Goal: Task Accomplishment & Management: Manage account settings

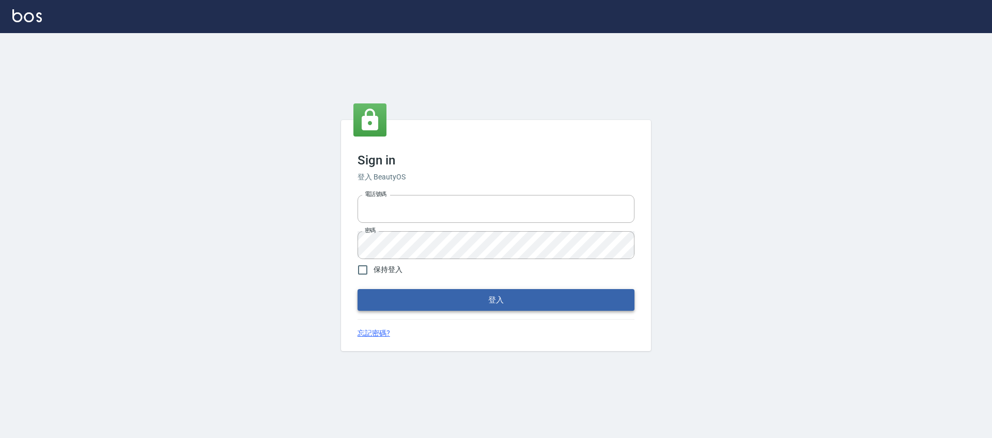
type input "0976742122"
click at [472, 298] on button "登入" at bounding box center [496, 300] width 277 height 22
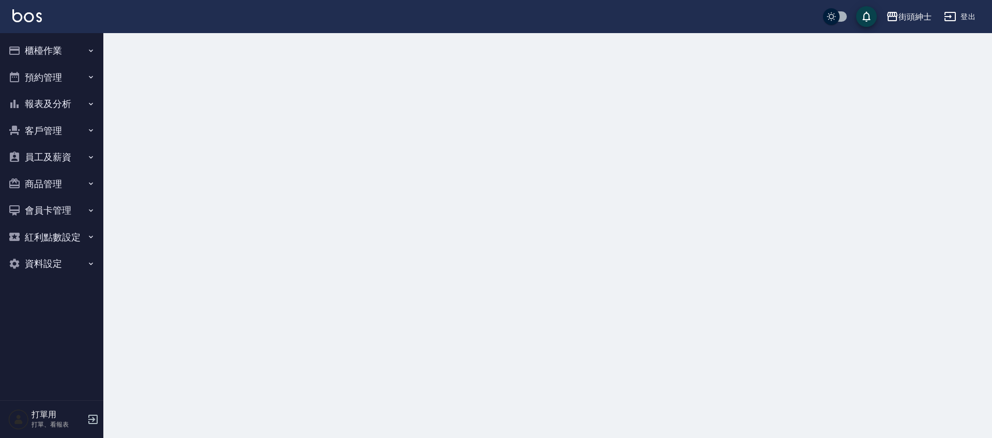
click at [73, 87] on button "預約管理" at bounding box center [51, 77] width 95 height 27
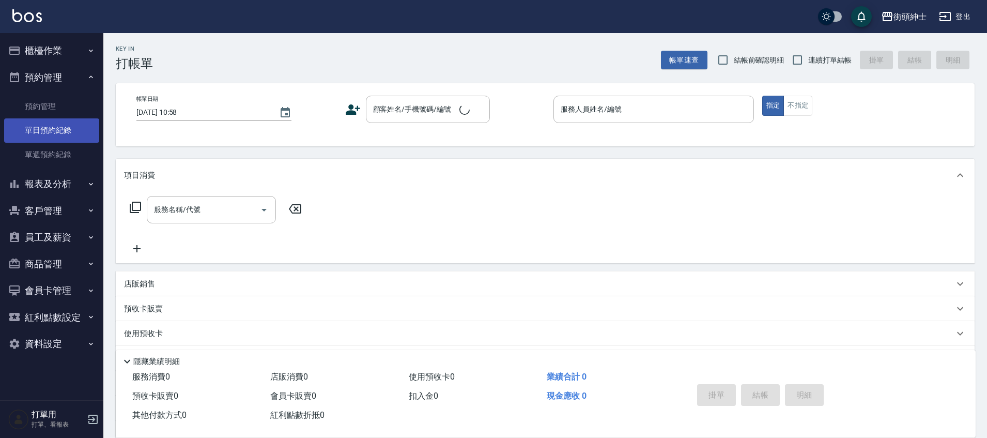
click at [72, 120] on link "單日預約紀錄" at bounding box center [51, 130] width 95 height 24
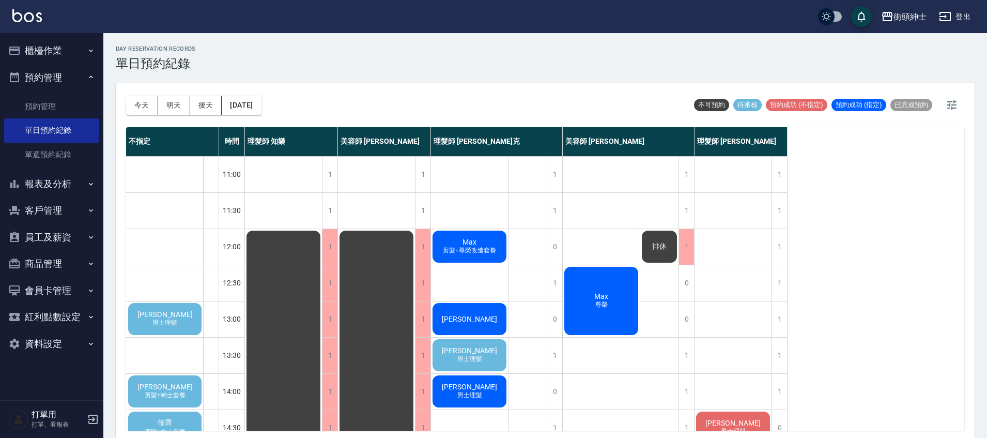
click at [487, 355] on div "小吳 男士理髮" at bounding box center [469, 355] width 77 height 35
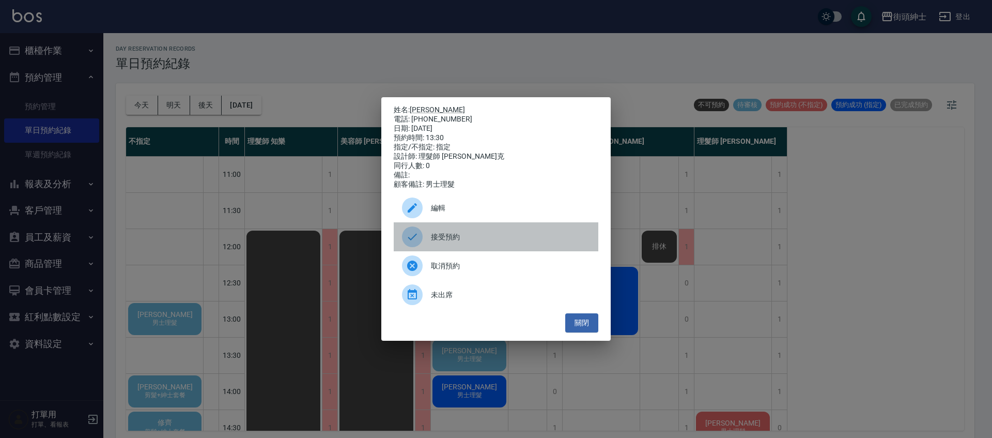
click at [475, 240] on span "接受預約" at bounding box center [510, 237] width 159 height 11
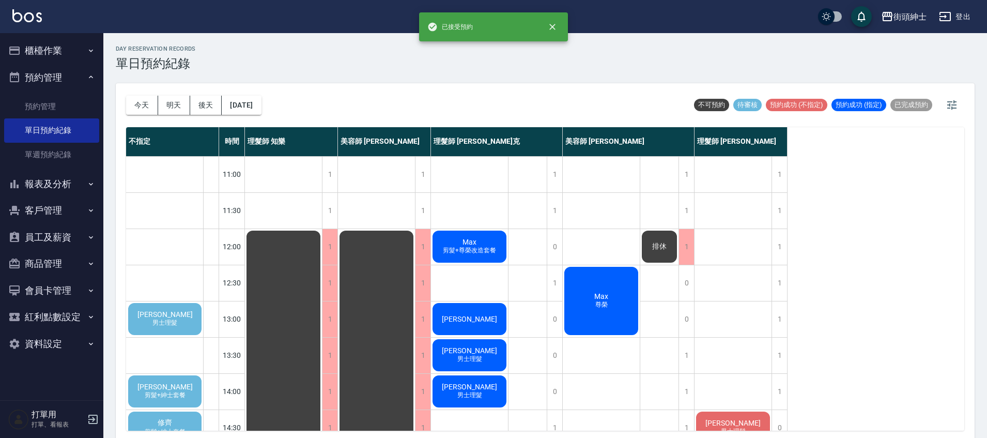
click at [152, 313] on span "劉尚儒" at bounding box center [164, 314] width 59 height 8
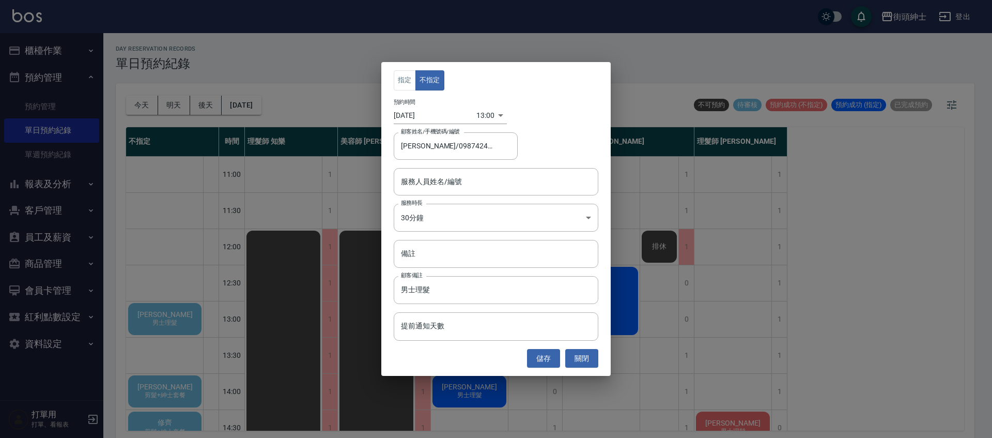
type input "劉尚儒/0987424935"
click at [507, 178] on input "服務人員姓名/編號" at bounding box center [496, 182] width 195 height 18
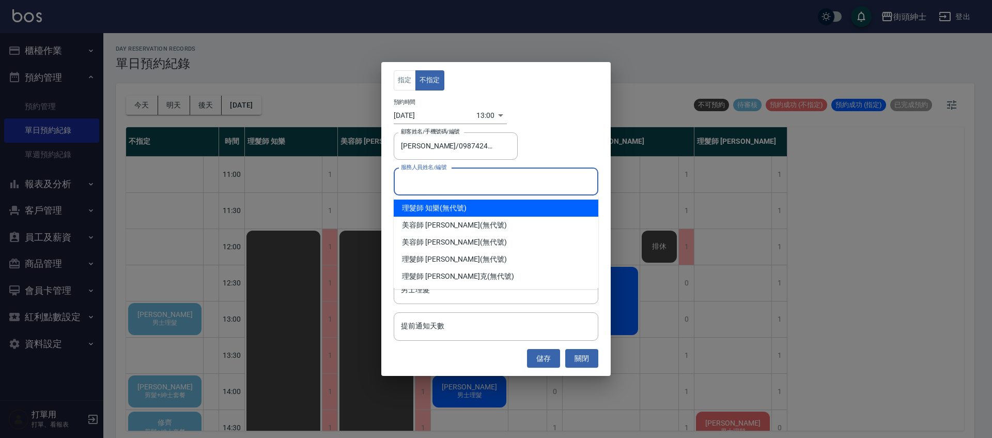
click at [478, 179] on input "服務人員姓名/編號" at bounding box center [496, 182] width 195 height 18
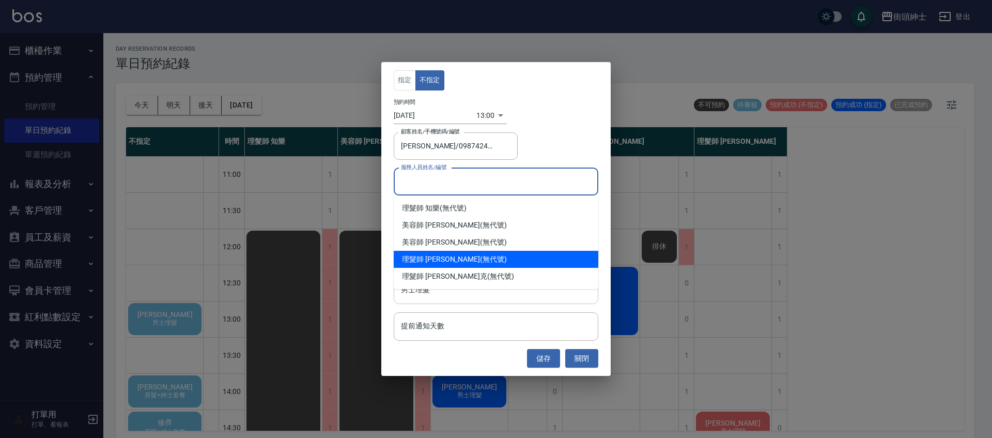
click at [453, 259] on div "理髮師 eric (無代號)" at bounding box center [496, 259] width 205 height 17
type input "理髮師 eric(無代號)"
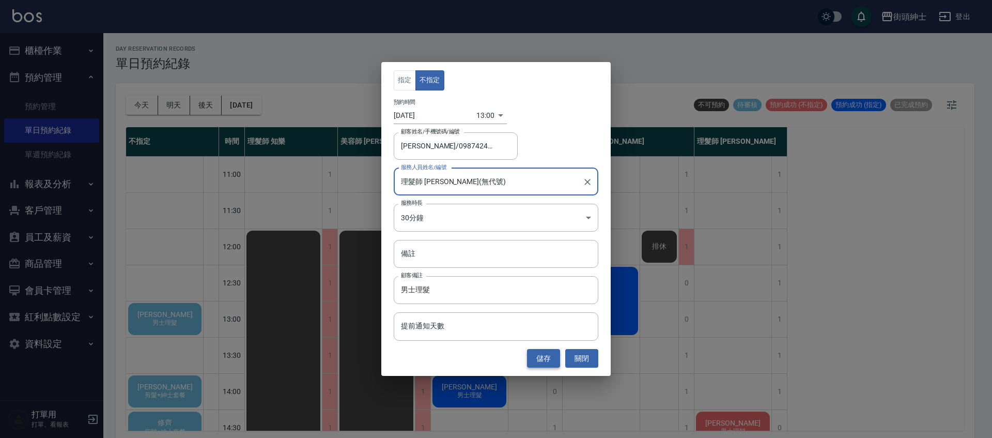
click at [547, 360] on button "儲存" at bounding box center [543, 358] width 33 height 19
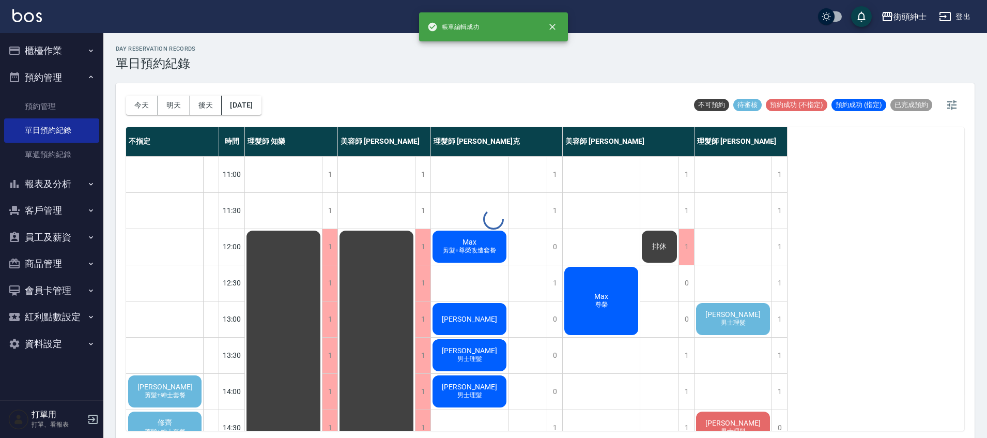
click at [722, 315] on div at bounding box center [493, 219] width 987 height 438
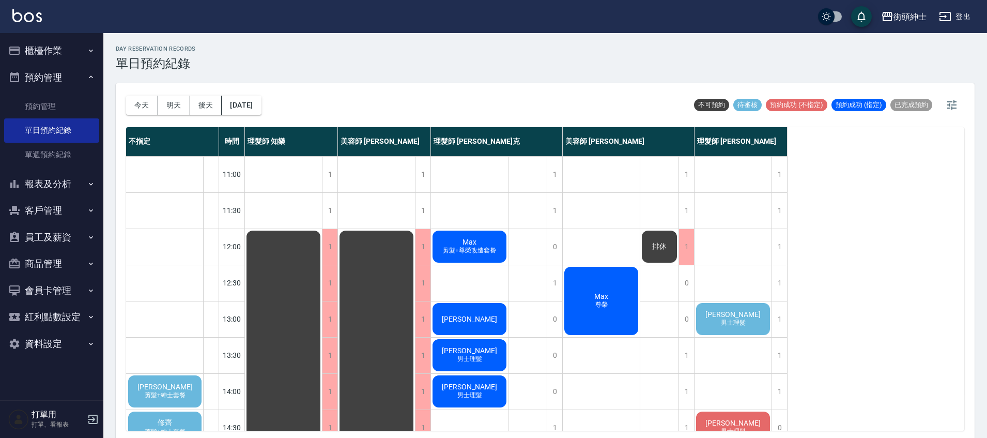
click at [722, 315] on span "劉尚儒" at bounding box center [733, 314] width 59 height 8
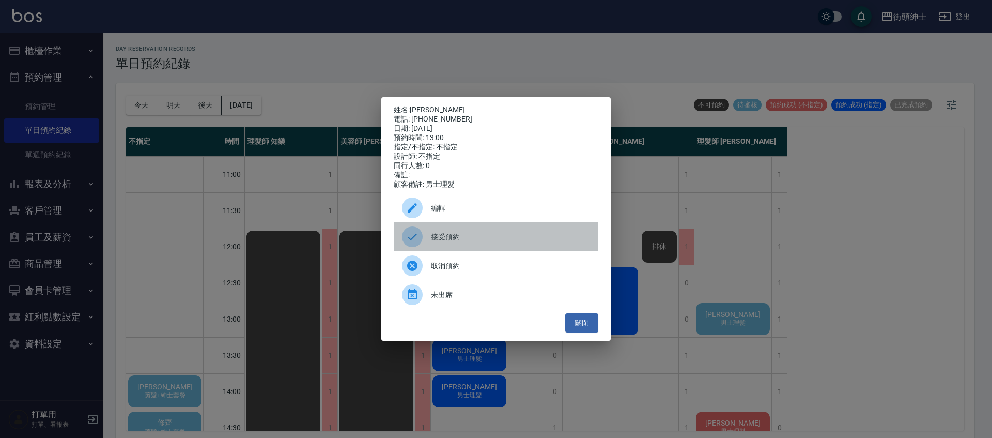
drag, startPoint x: 501, startPoint y: 238, endPoint x: 508, endPoint y: 297, distance: 59.3
click at [501, 238] on span "接受預約" at bounding box center [510, 237] width 159 height 11
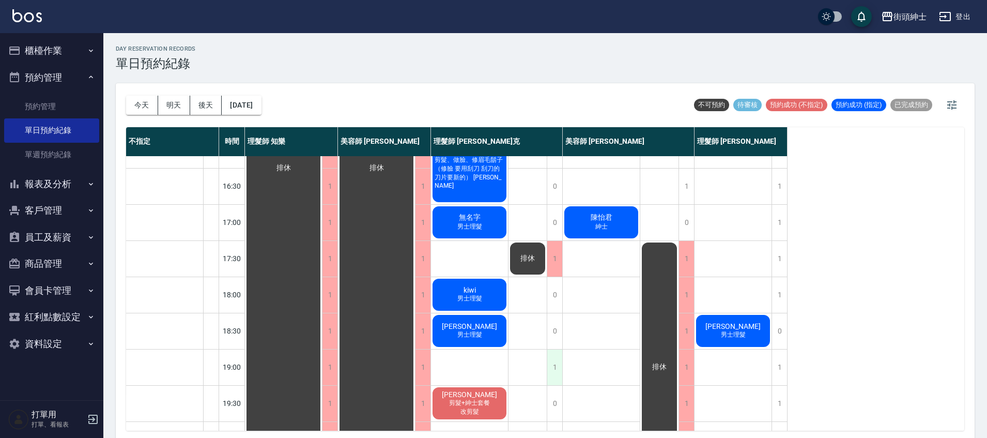
scroll to position [494, 0]
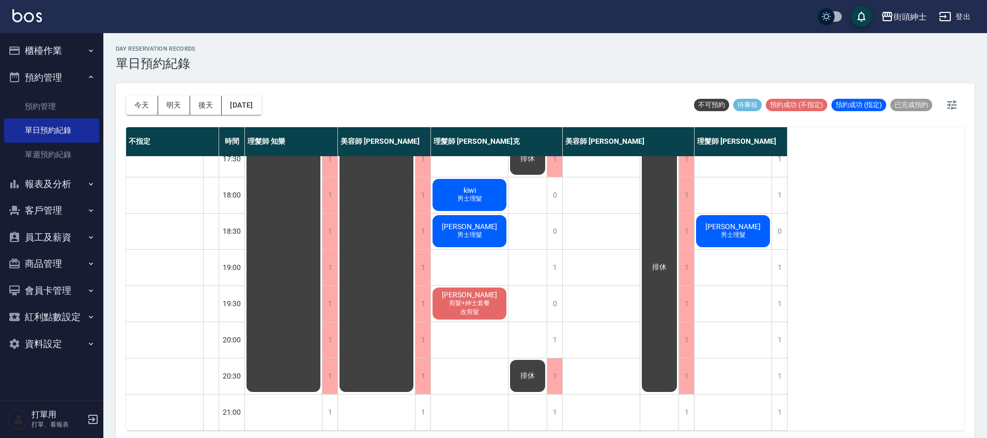
click at [537, 371] on span "排休" at bounding box center [527, 375] width 19 height 9
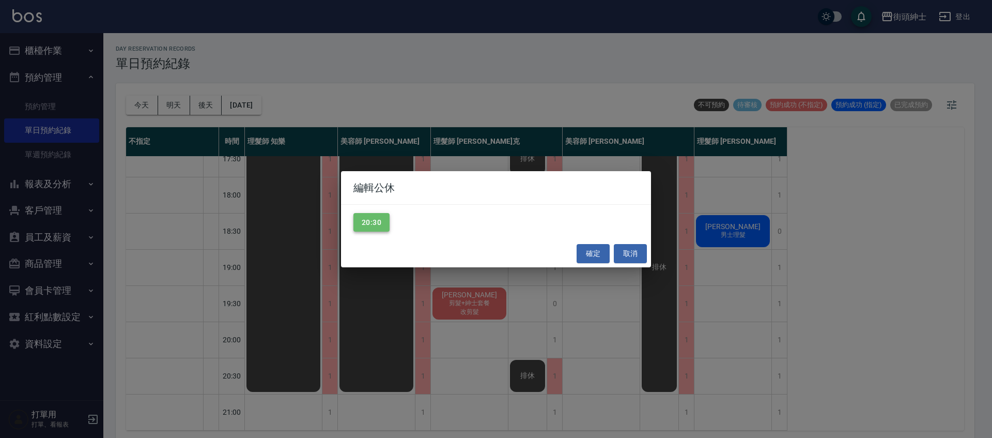
click at [383, 220] on button "20:30" at bounding box center [372, 222] width 36 height 19
click at [595, 256] on button "確定" at bounding box center [593, 253] width 33 height 19
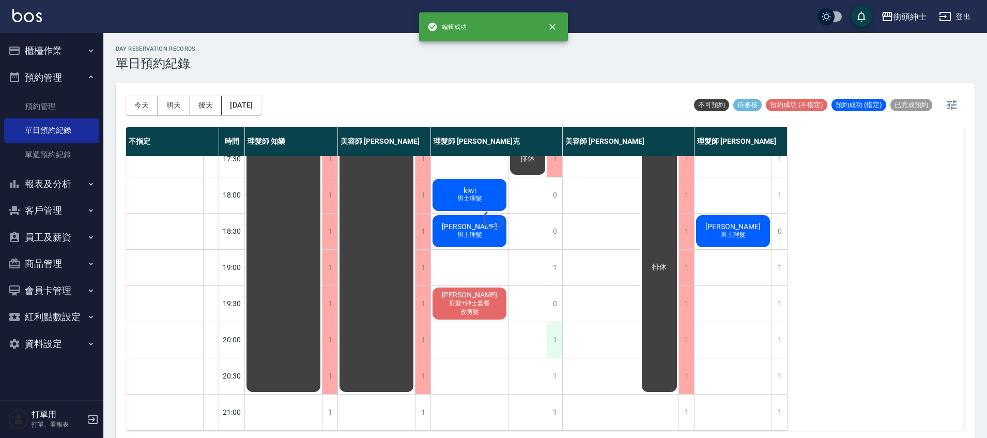
click at [555, 333] on div "1" at bounding box center [555, 340] width 16 height 36
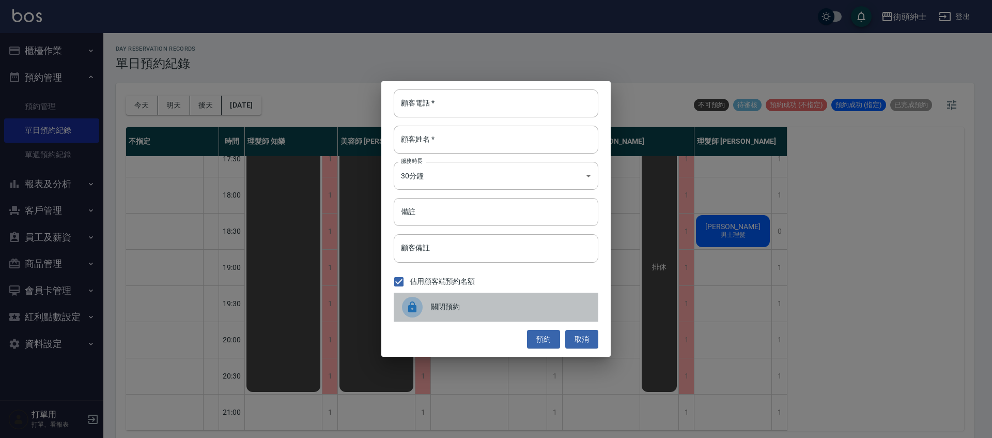
click at [491, 297] on div "關閉預約" at bounding box center [496, 307] width 205 height 29
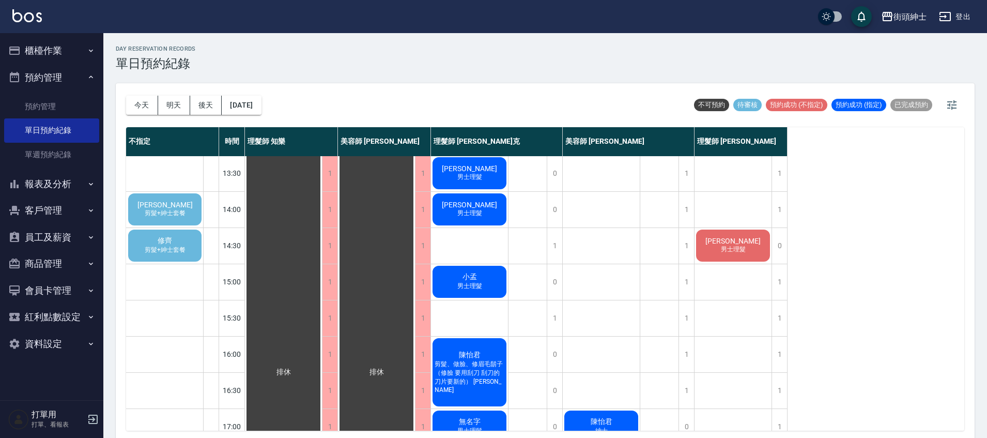
scroll to position [180, 0]
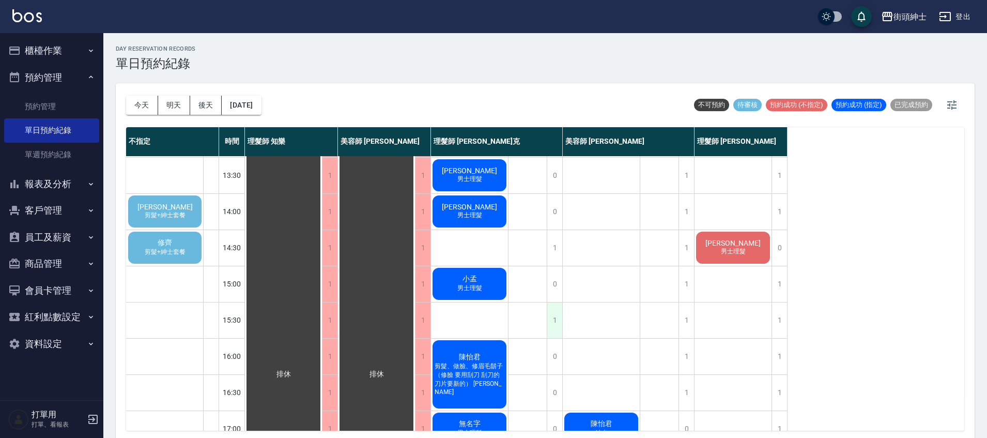
click at [553, 321] on div "1" at bounding box center [555, 320] width 16 height 36
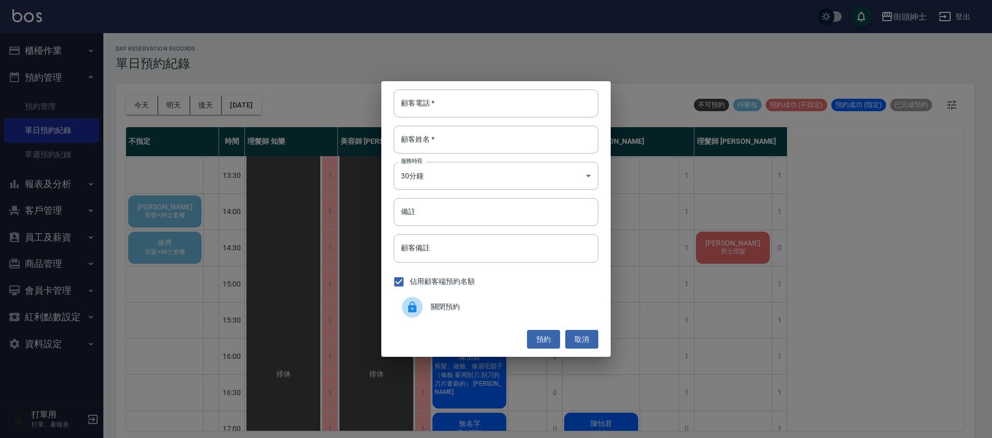
click at [472, 312] on div "關閉預約" at bounding box center [496, 307] width 205 height 29
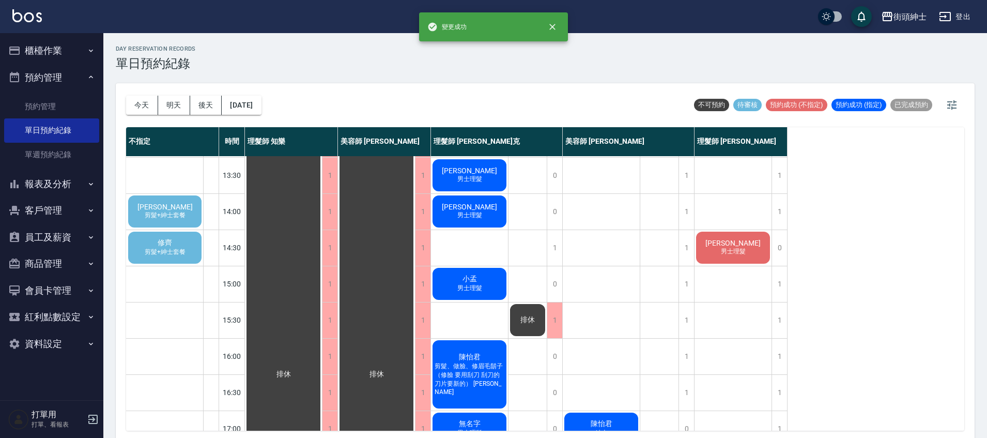
click at [174, 212] on span "剪髮+紳士套餐" at bounding box center [165, 215] width 45 height 9
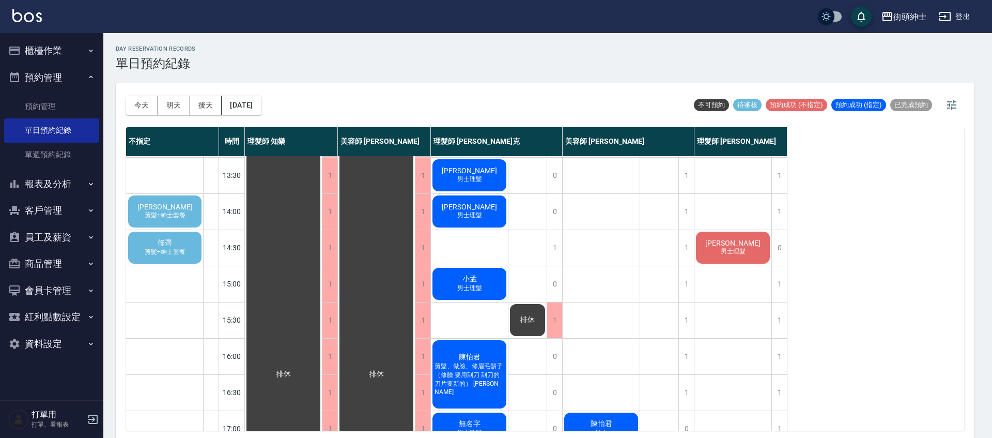
type input "陳品傑/0938932176"
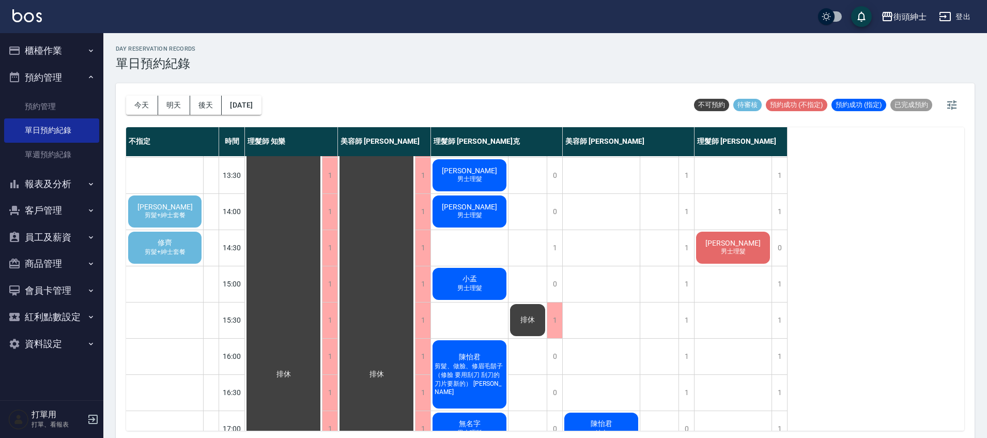
click at [183, 216] on span "剪髮+紳士套餐" at bounding box center [165, 215] width 45 height 9
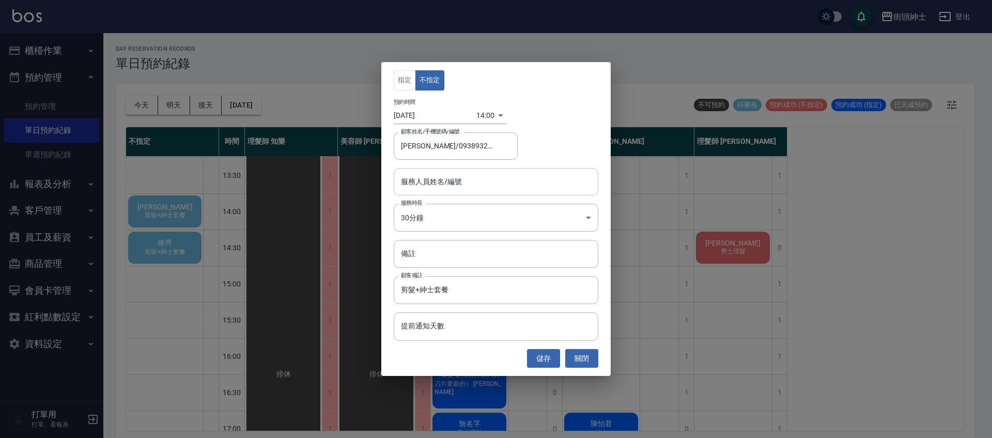
click at [494, 183] on input "服務人員姓名/編號" at bounding box center [496, 182] width 195 height 18
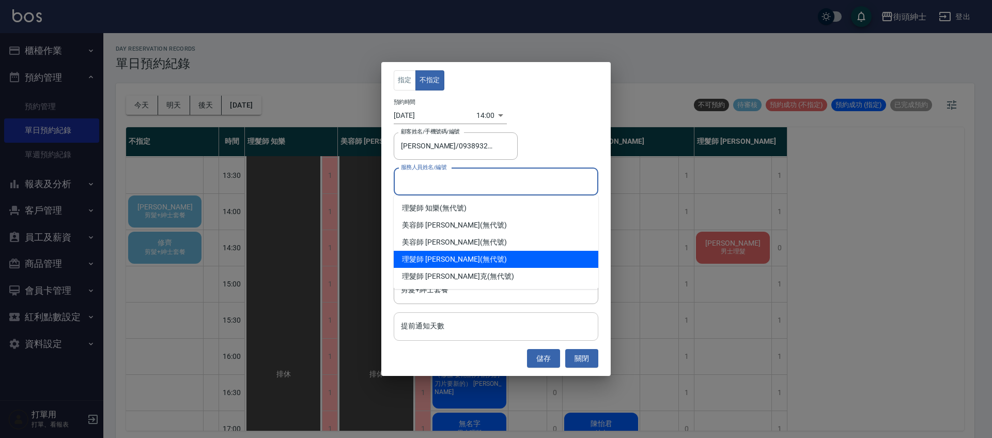
drag, startPoint x: 465, startPoint y: 262, endPoint x: 509, endPoint y: 312, distance: 67.1
click at [465, 262] on div "理髮師 eric (無代號)" at bounding box center [496, 259] width 205 height 17
type input "理髮師 eric(無代號)"
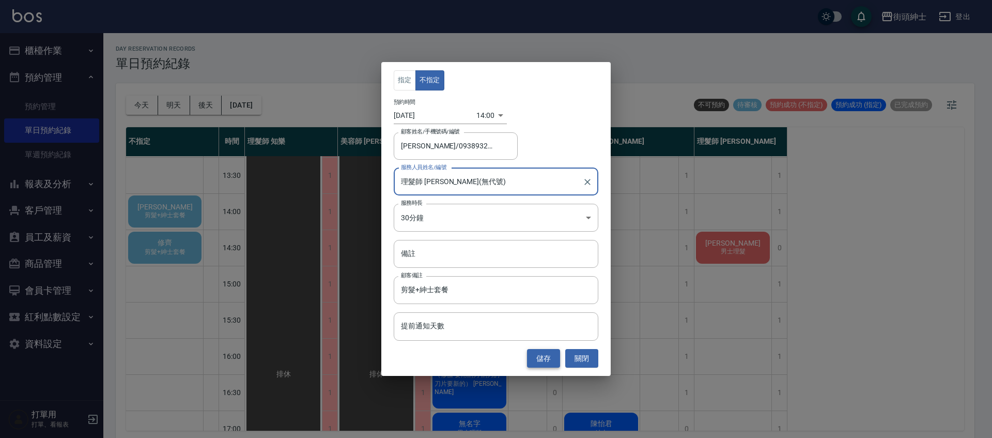
click at [544, 361] on button "儲存" at bounding box center [543, 358] width 33 height 19
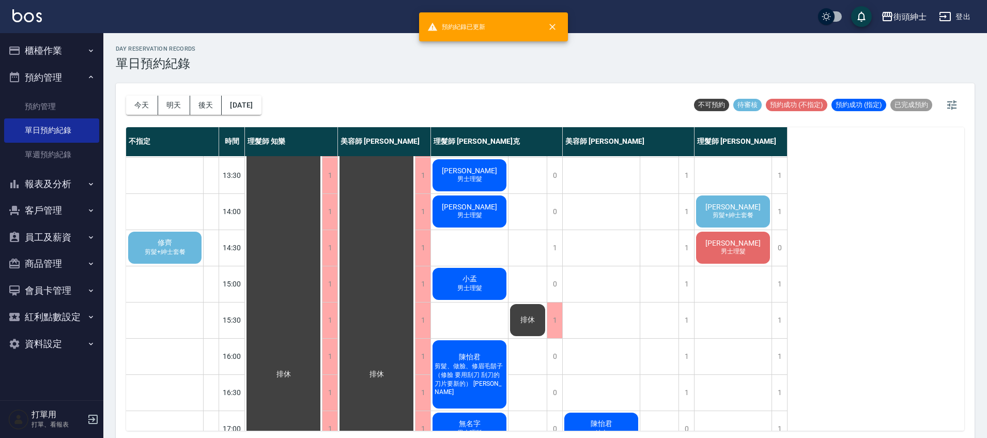
click at [727, 213] on span "剪髮+紳士套餐" at bounding box center [733, 215] width 45 height 9
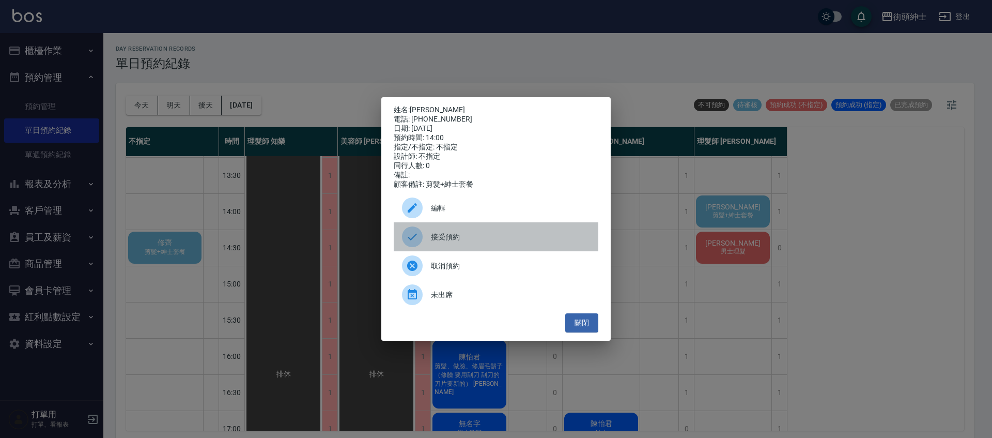
click at [493, 238] on span "接受預約" at bounding box center [510, 237] width 159 height 11
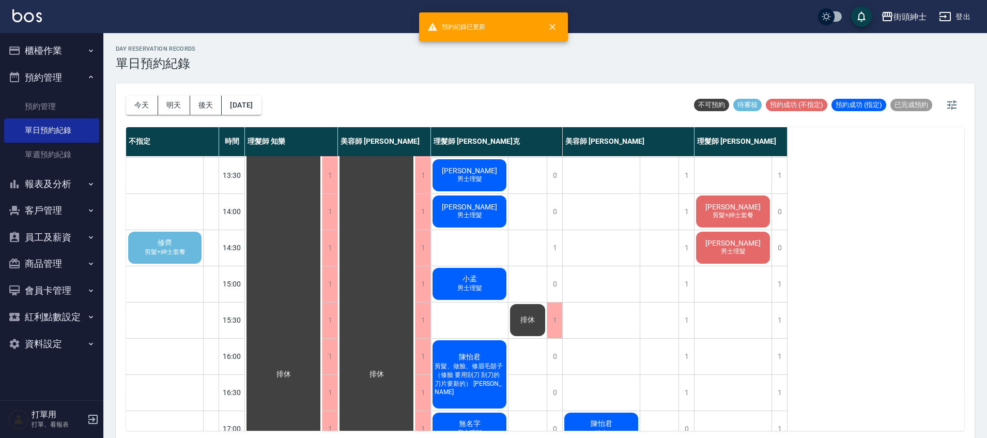
click at [740, 212] on span "剪髮+紳士套餐" at bounding box center [733, 215] width 45 height 9
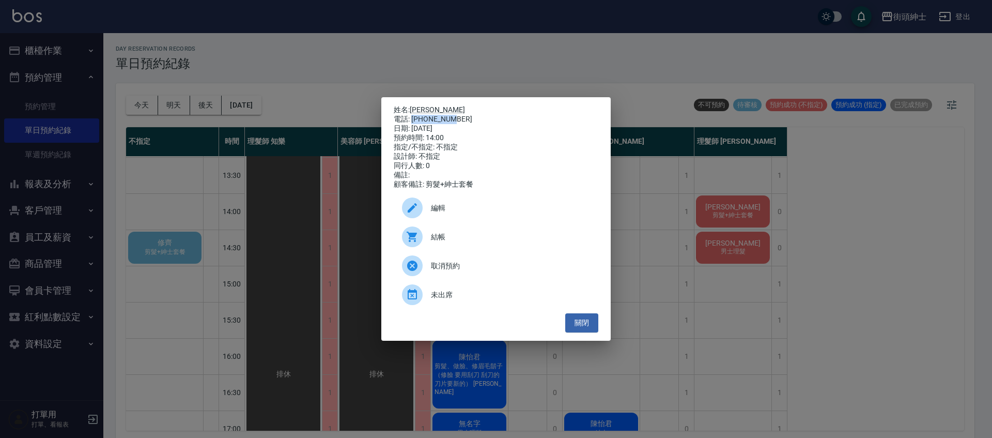
drag, startPoint x: 413, startPoint y: 117, endPoint x: 464, endPoint y: 117, distance: 51.2
click at [464, 117] on div "電話: 0938932176" at bounding box center [496, 119] width 205 height 9
copy div "0938932176"
drag, startPoint x: 694, startPoint y: 139, endPoint x: 682, endPoint y: 219, distance: 81.0
click at [694, 140] on div "姓名: 陳品傑 電話: 0938932176 日期: 2025/10/15 預約時間: 14:00 指定/不指定: 不指定 設計師: 不指定 同行人數: 0 …" at bounding box center [496, 219] width 992 height 438
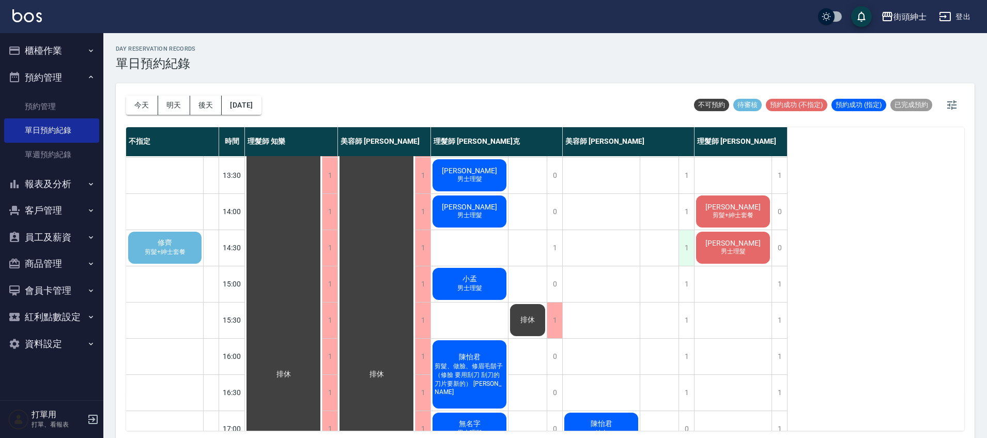
click at [688, 251] on div "1" at bounding box center [687, 248] width 16 height 36
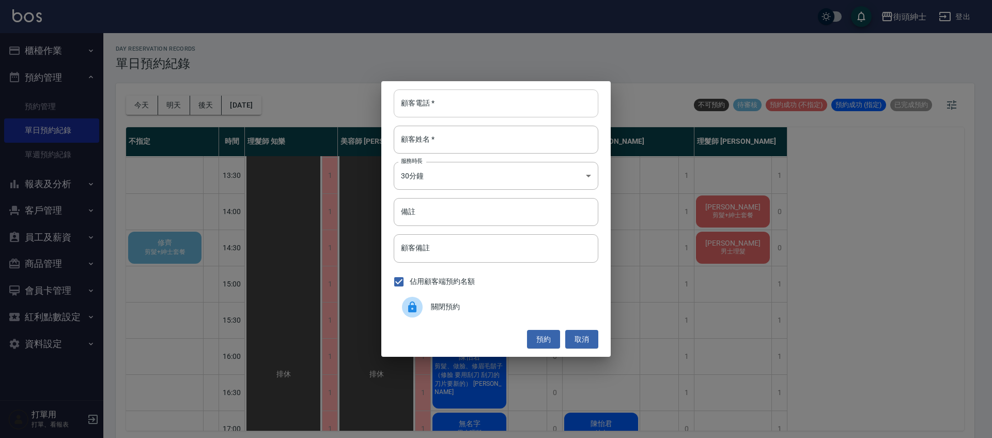
click at [538, 102] on input "顧客電話   *" at bounding box center [496, 103] width 205 height 28
paste input "0938932176"
type input "0938932176"
click at [465, 140] on input "顧客姓名   *" at bounding box center [496, 140] width 205 height 28
click at [454, 216] on input "備註" at bounding box center [496, 212] width 205 height 28
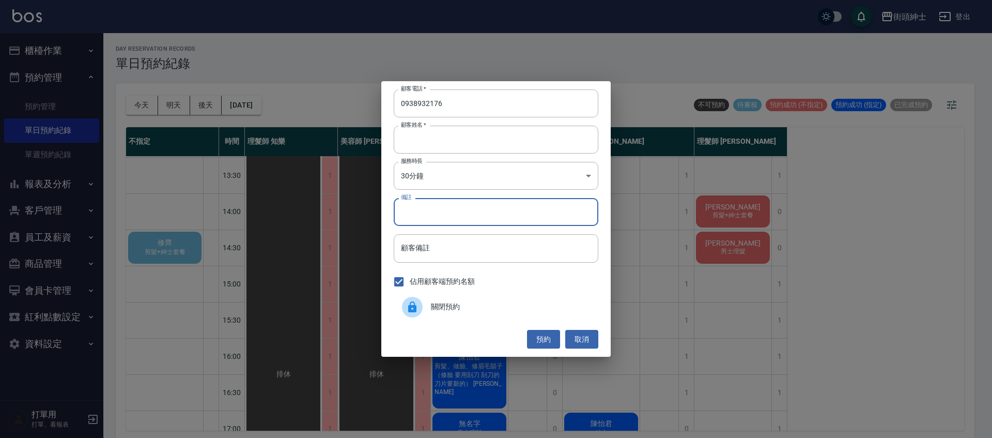
type input "g"
type input "紳士"
click at [546, 337] on button "預約" at bounding box center [543, 339] width 33 height 19
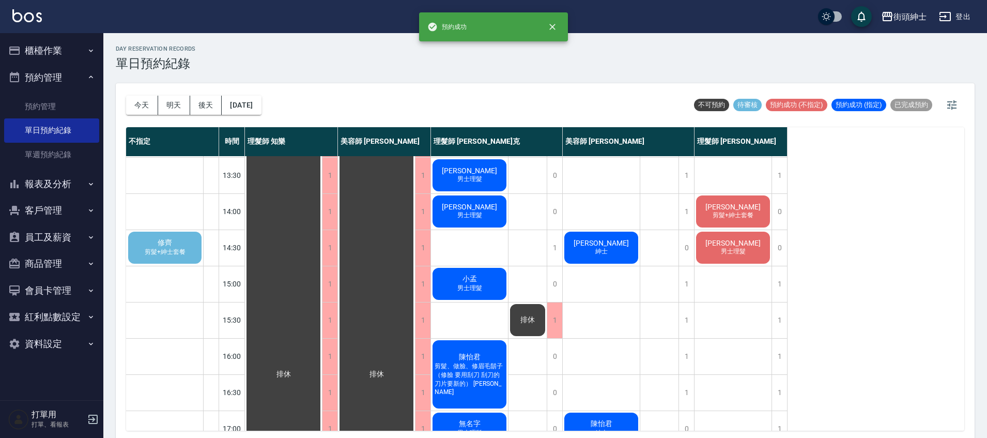
click at [180, 246] on div "修齊 剪髮+紳士套餐" at bounding box center [165, 247] width 77 height 35
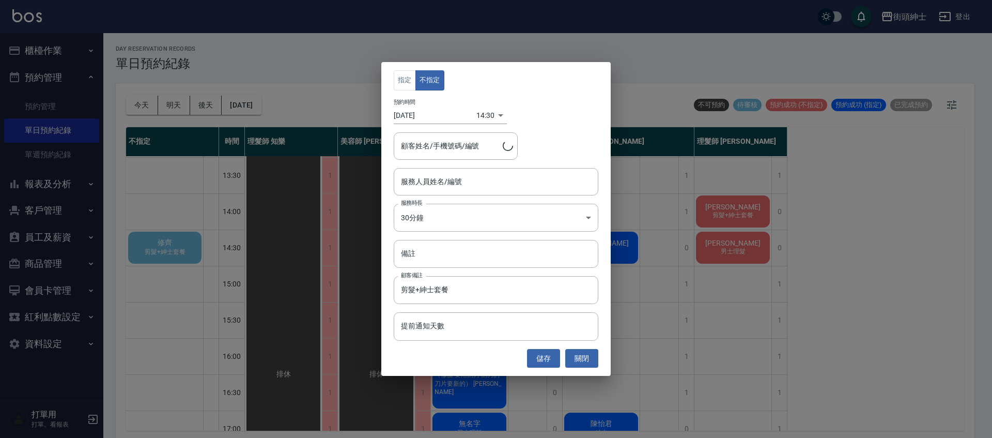
type input "修齊/0934227355"
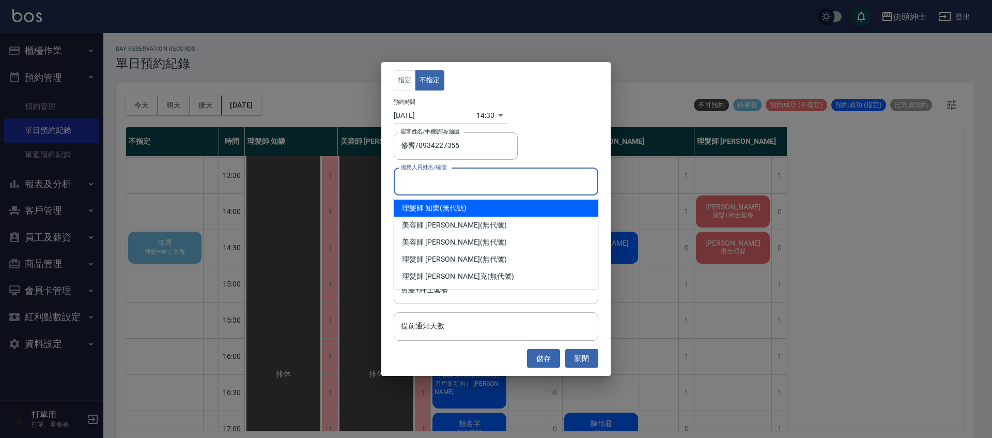
drag, startPoint x: 465, startPoint y: 182, endPoint x: 460, endPoint y: 221, distance: 38.6
click at [464, 182] on input "服務人員姓名/編號" at bounding box center [496, 182] width 195 height 18
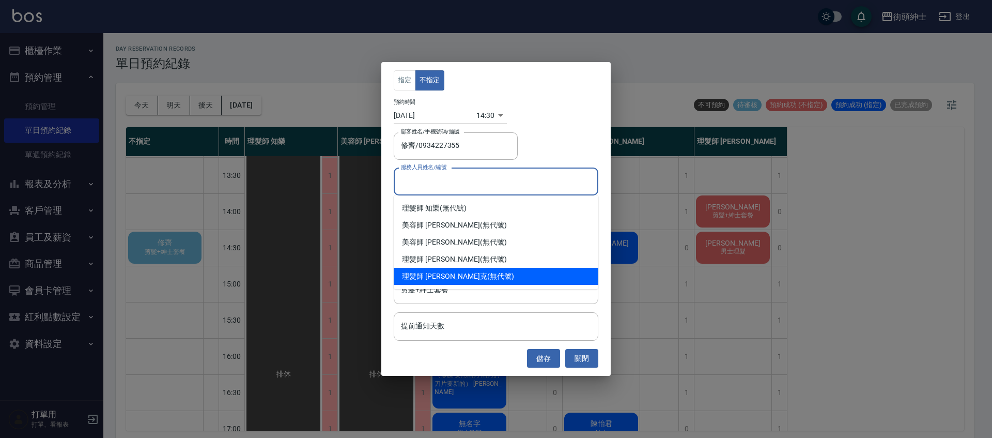
click at [449, 273] on span "理髮師 Vic 維克" at bounding box center [444, 276] width 85 height 11
type input "理髮師 Vic 維克(無代號)"
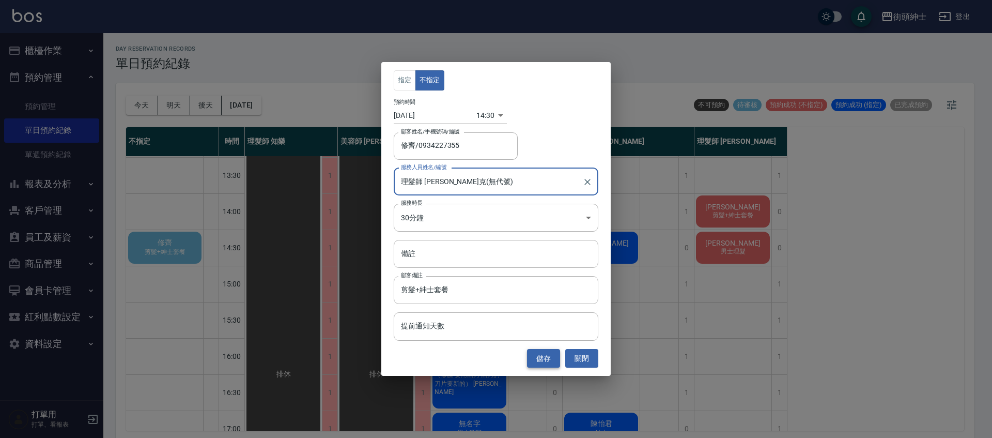
click at [547, 362] on button "儲存" at bounding box center [543, 358] width 33 height 19
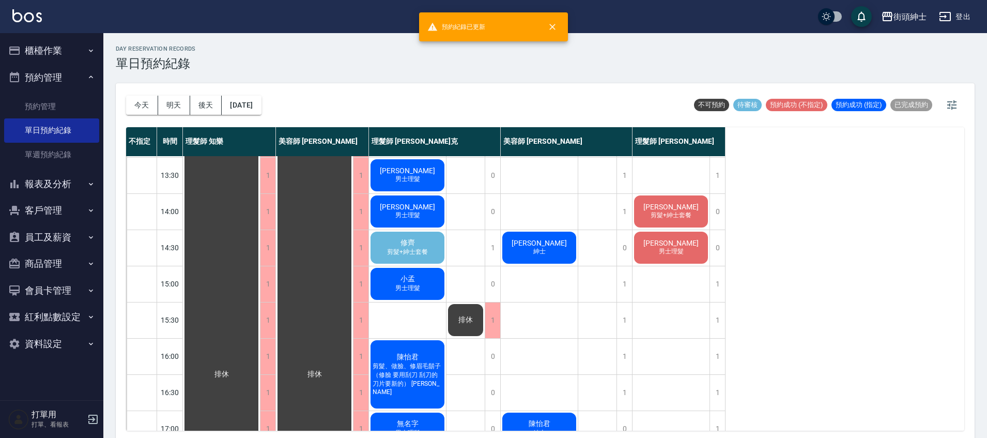
click at [421, 250] on span "剪髮+紳士套餐" at bounding box center [407, 252] width 45 height 9
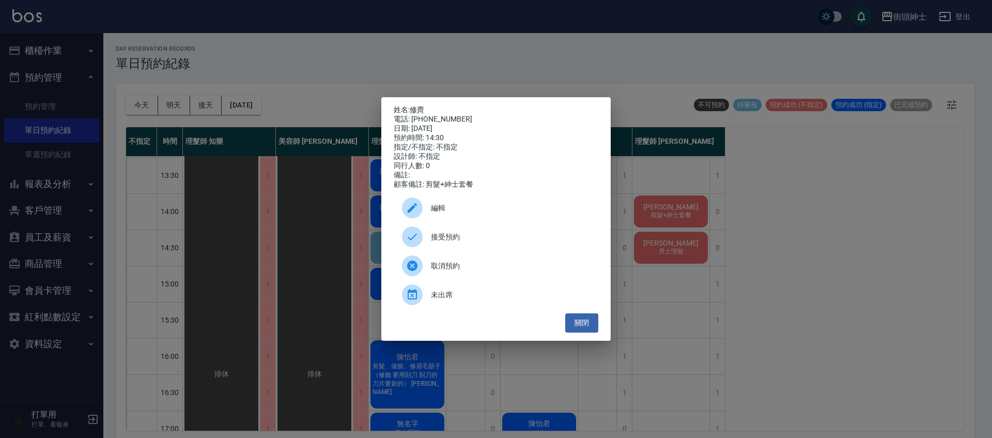
click at [471, 240] on span "接受預約" at bounding box center [510, 237] width 159 height 11
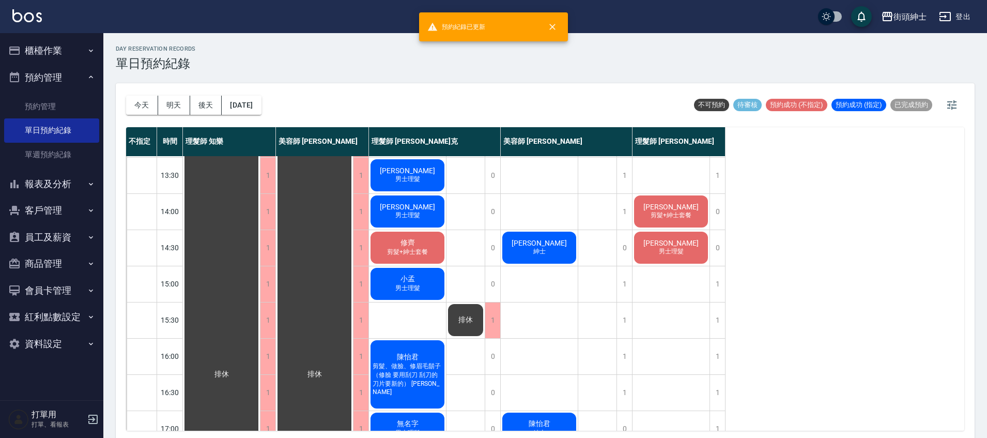
click at [420, 247] on div "修齊 剪髮+紳士套餐" at bounding box center [407, 247] width 77 height 35
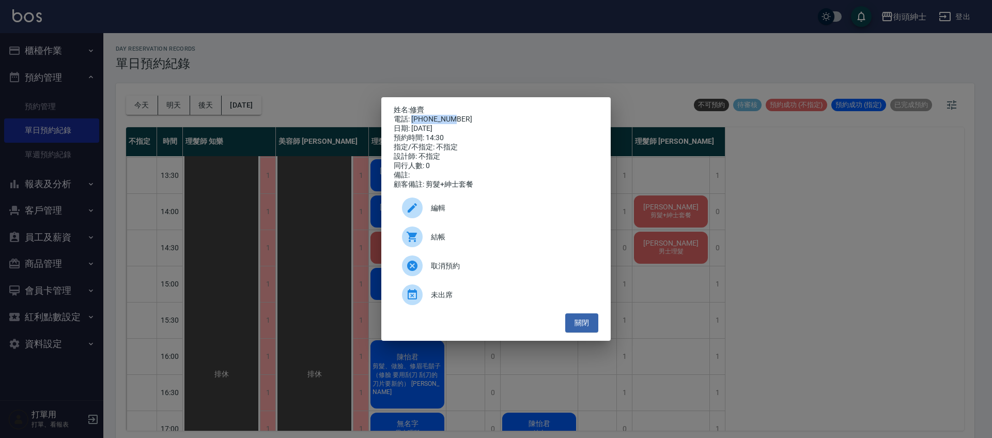
drag, startPoint x: 412, startPoint y: 117, endPoint x: 438, endPoint y: 120, distance: 26.0
click at [459, 115] on div "電話: 0934227355" at bounding box center [496, 119] width 205 height 9
copy div "0934227355"
click at [241, 209] on div "姓名: 修齊 電話: 0934227355 日期: 2025/10/15 預約時間: 14:30 指定/不指定: 不指定 設計師: 不指定 同行人數: 0 備…" at bounding box center [496, 219] width 992 height 438
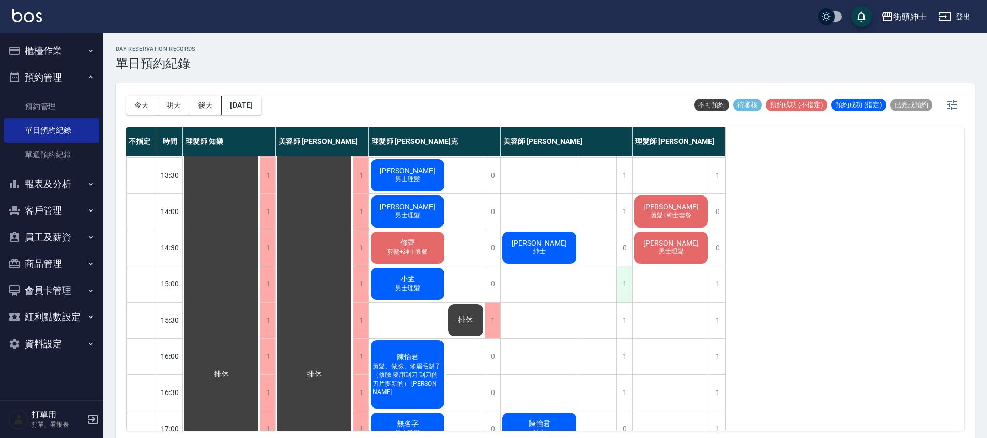
click at [624, 280] on div "1" at bounding box center [625, 284] width 16 height 36
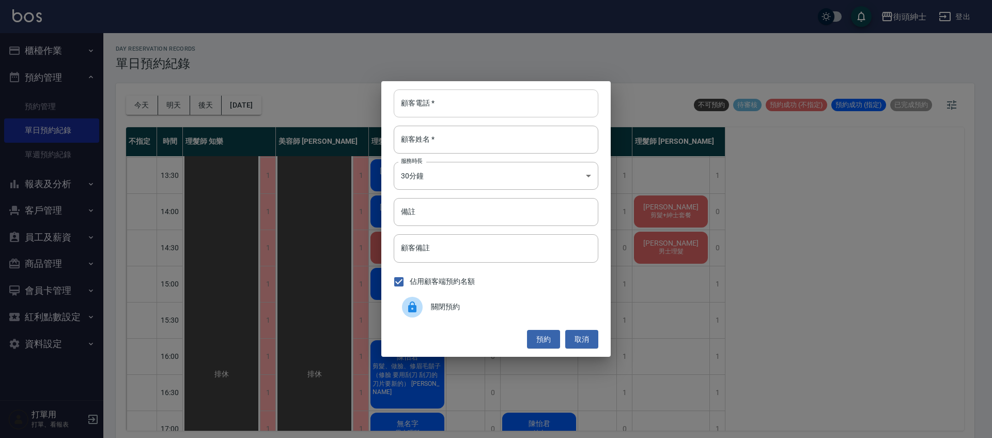
click at [507, 101] on input "顧客電話   *" at bounding box center [496, 103] width 205 height 28
paste input "0934227355"
type input "0934227355"
click at [472, 139] on input "顧客姓名   *" at bounding box center [496, 140] width 205 height 28
type input "０"
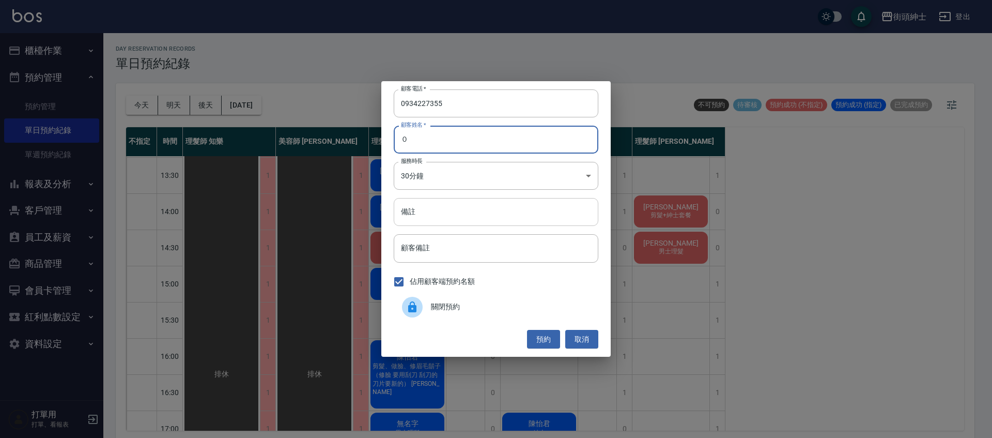
click at [440, 212] on input "備註" at bounding box center [496, 212] width 205 height 28
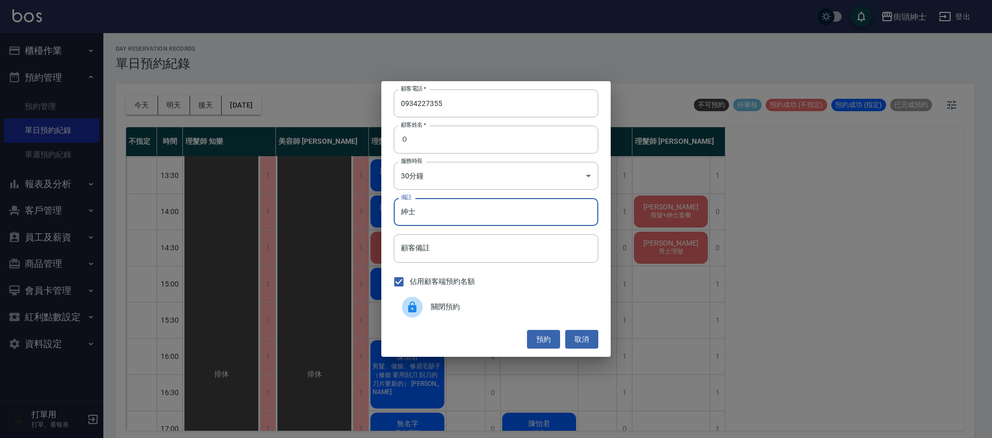
type input "紳士"
click at [546, 337] on button "預約" at bounding box center [543, 339] width 33 height 19
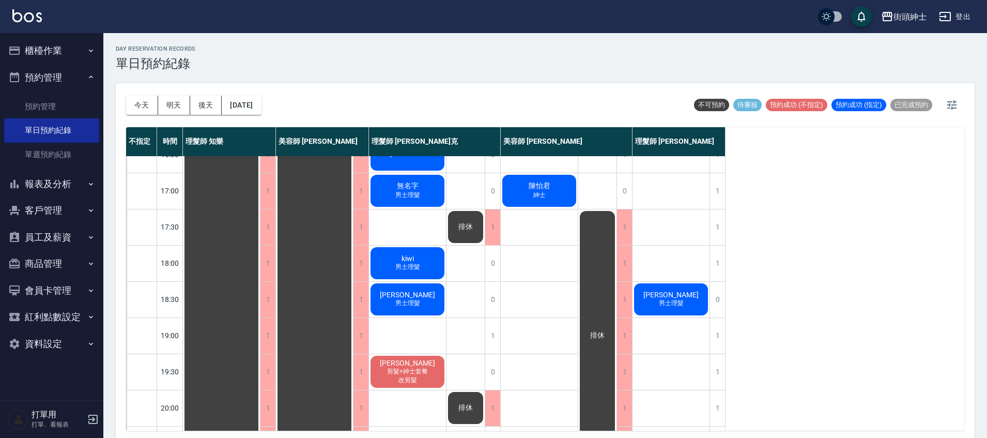
scroll to position [327, 0]
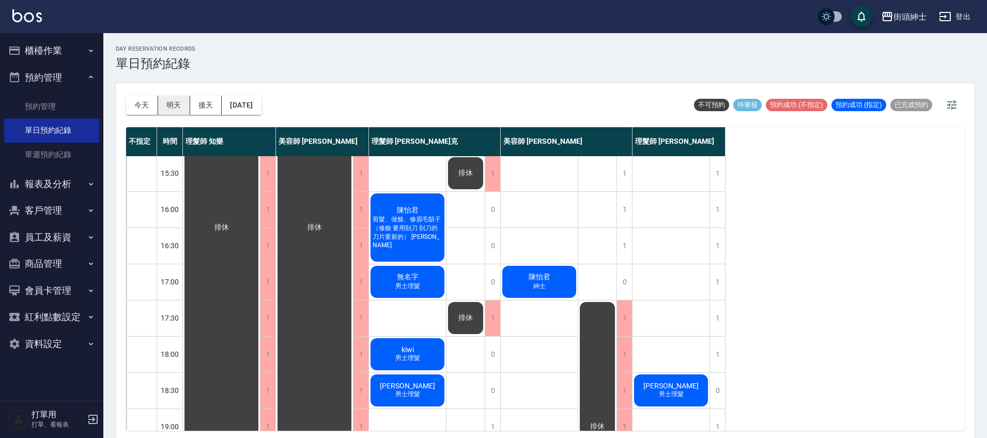
click at [164, 109] on button "明天" at bounding box center [174, 105] width 32 height 19
